Goal: Task Accomplishment & Management: Manage account settings

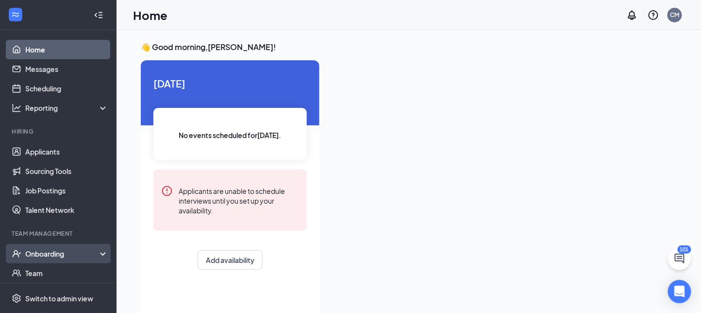
click at [57, 251] on div "Onboarding" at bounding box center [62, 254] width 75 height 10
click at [56, 277] on link "Overview" at bounding box center [66, 272] width 83 height 19
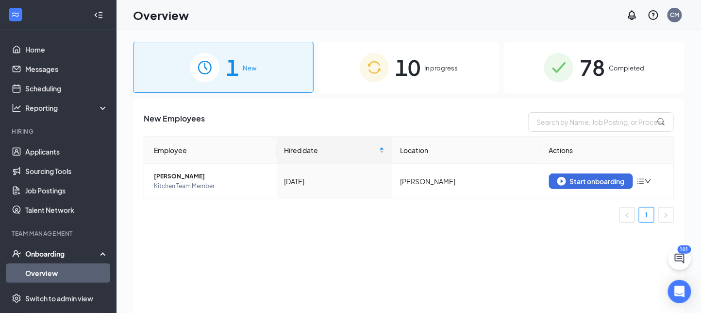
click at [369, 70] on img at bounding box center [374, 67] width 29 height 29
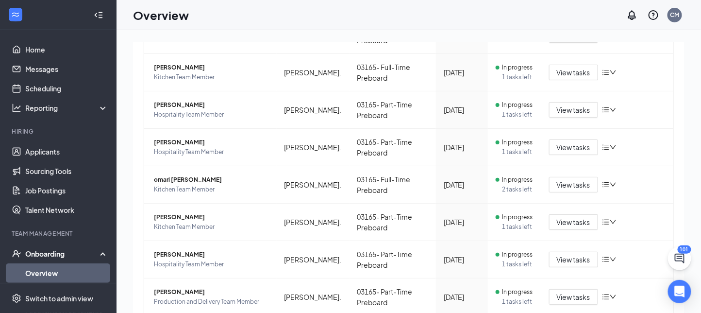
scroll to position [275, 0]
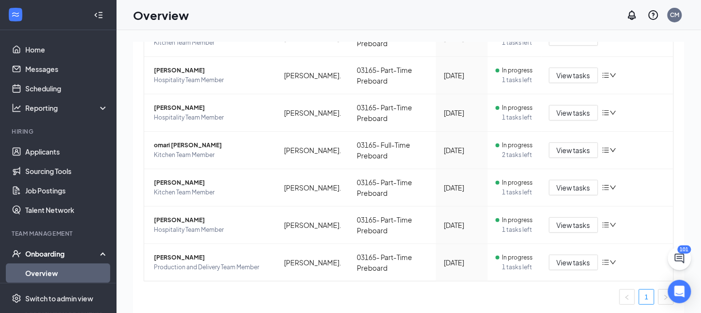
drag, startPoint x: 690, startPoint y: 245, endPoint x: 685, endPoint y: 207, distance: 38.6
click at [685, 207] on div "101 1 New 10 In progress 78 Completed Employees in progress Employee Location P…" at bounding box center [409, 193] width 585 height 326
click at [685, 207] on div "1 New 10 In progress 78 Completed Employees in progress Employee Location Proce…" at bounding box center [409, 193] width 585 height 326
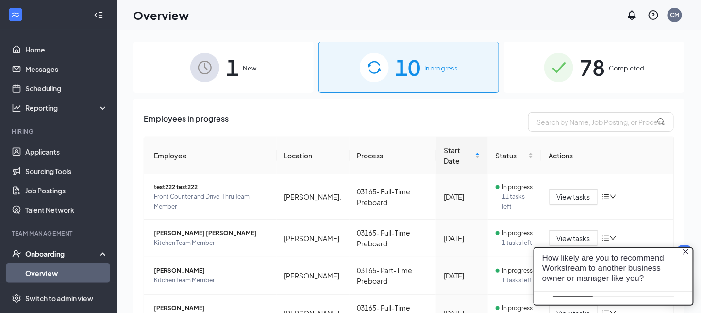
scroll to position [0, 0]
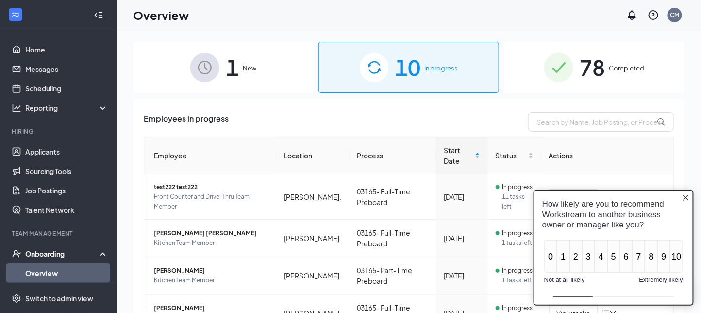
click at [686, 193] on icon "Close button" at bounding box center [686, 197] width 8 height 8
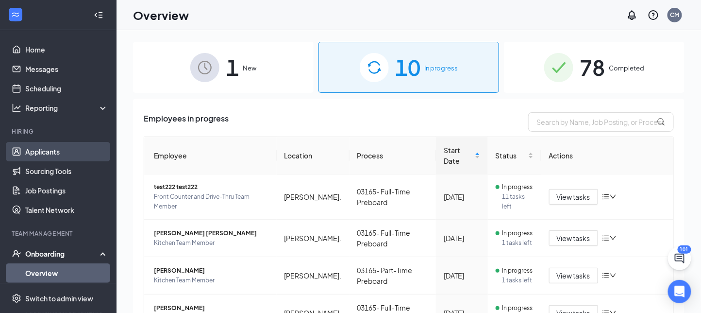
click at [54, 146] on link "Applicants" at bounding box center [66, 151] width 83 height 19
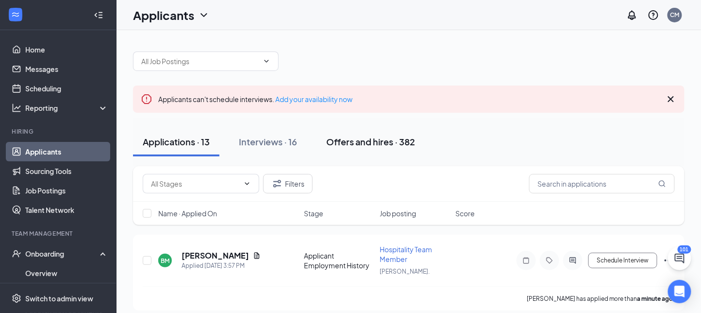
click at [332, 147] on div "Offers and hires · 382" at bounding box center [370, 142] width 89 height 12
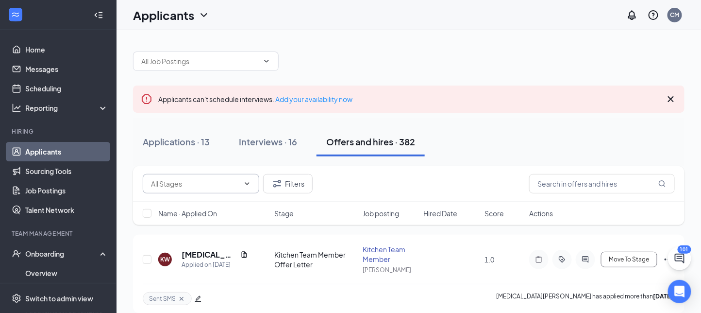
click at [236, 188] on input "text" at bounding box center [195, 183] width 88 height 11
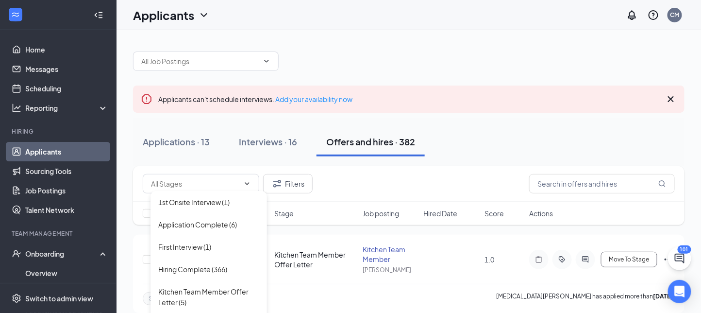
click at [367, 181] on div "1st Onsite Interview (1) Application Complete (6) First Interview (1) Hiring Co…" at bounding box center [409, 183] width 532 height 19
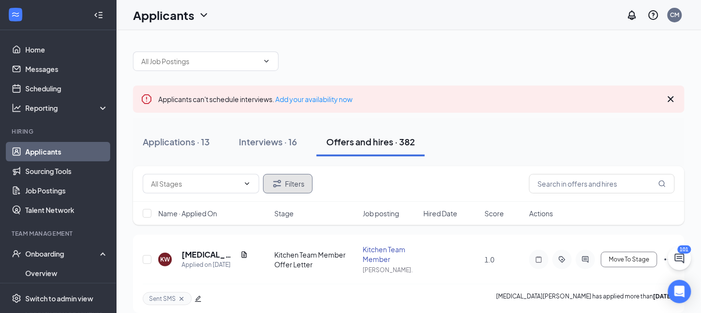
click at [300, 191] on button "Filters" at bounding box center [288, 183] width 50 height 19
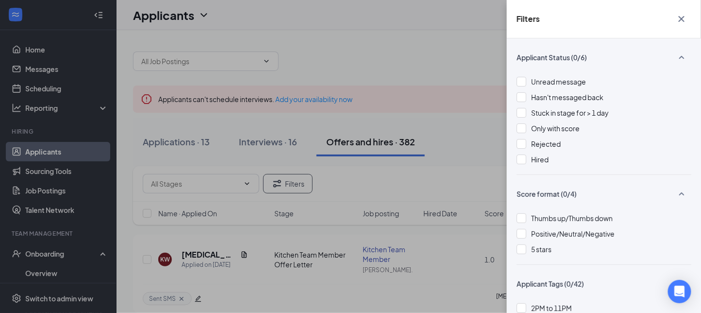
click at [454, 164] on div "Filters Applicant Status (0/6) Unread message Hasn't messaged back Stuck in sta…" at bounding box center [350, 156] width 701 height 313
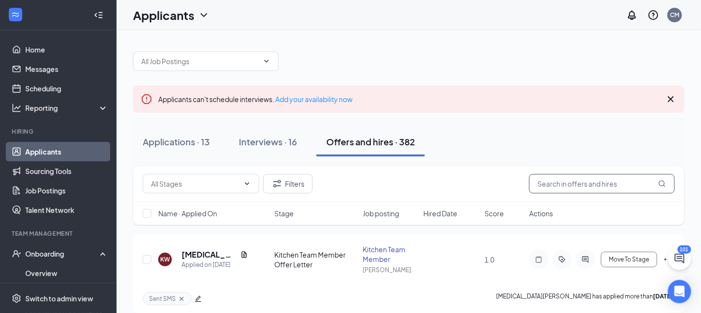
click at [561, 183] on input "text" at bounding box center [602, 183] width 146 height 19
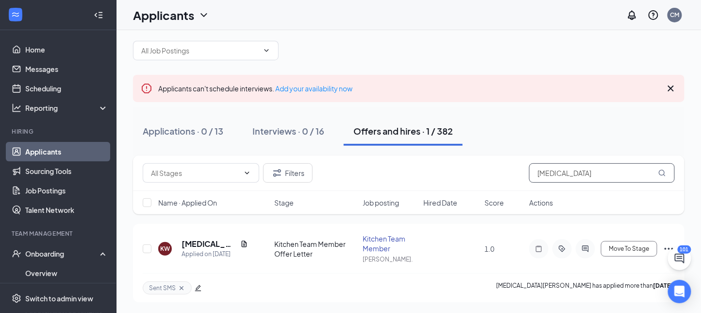
type input "[MEDICAL_DATA]"
